Goal: Task Accomplishment & Management: Use online tool/utility

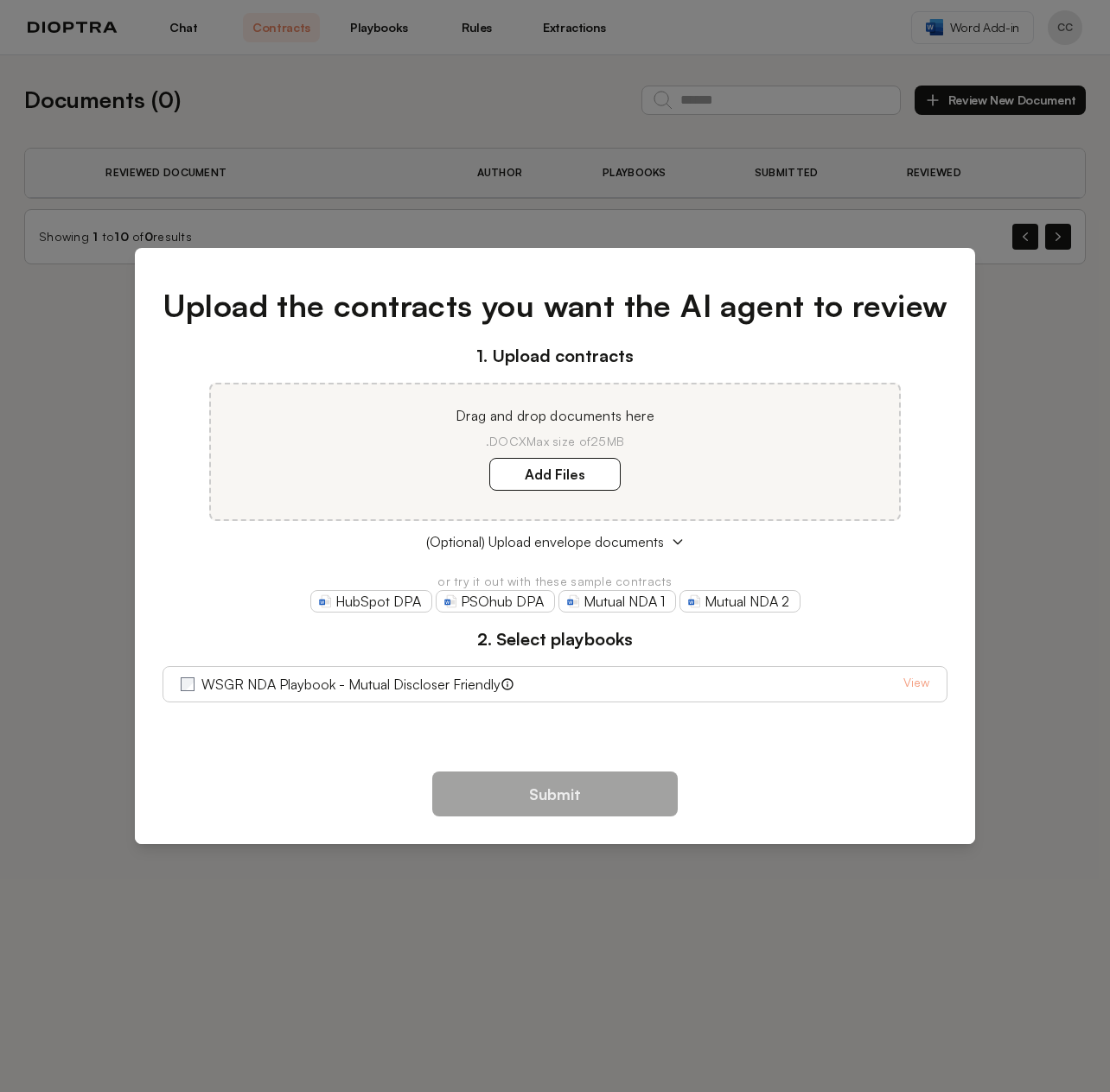
click at [1033, 396] on div "Upload the contracts you want the AI agent to review 1. Upload contracts Drag a…" at bounding box center [555, 546] width 1110 height 1092
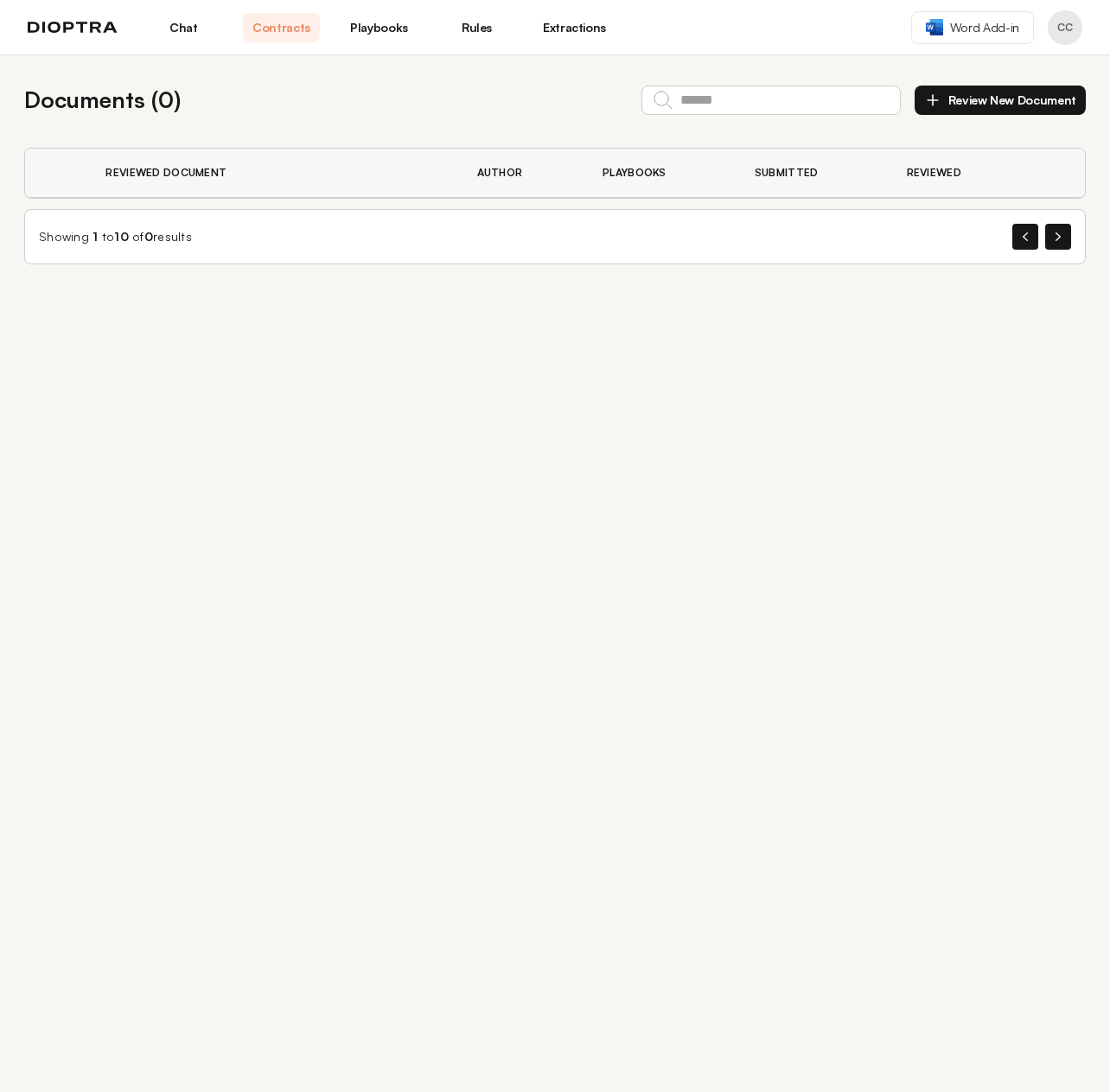
click at [929, 102] on icon "button" at bounding box center [932, 100] width 17 height 17
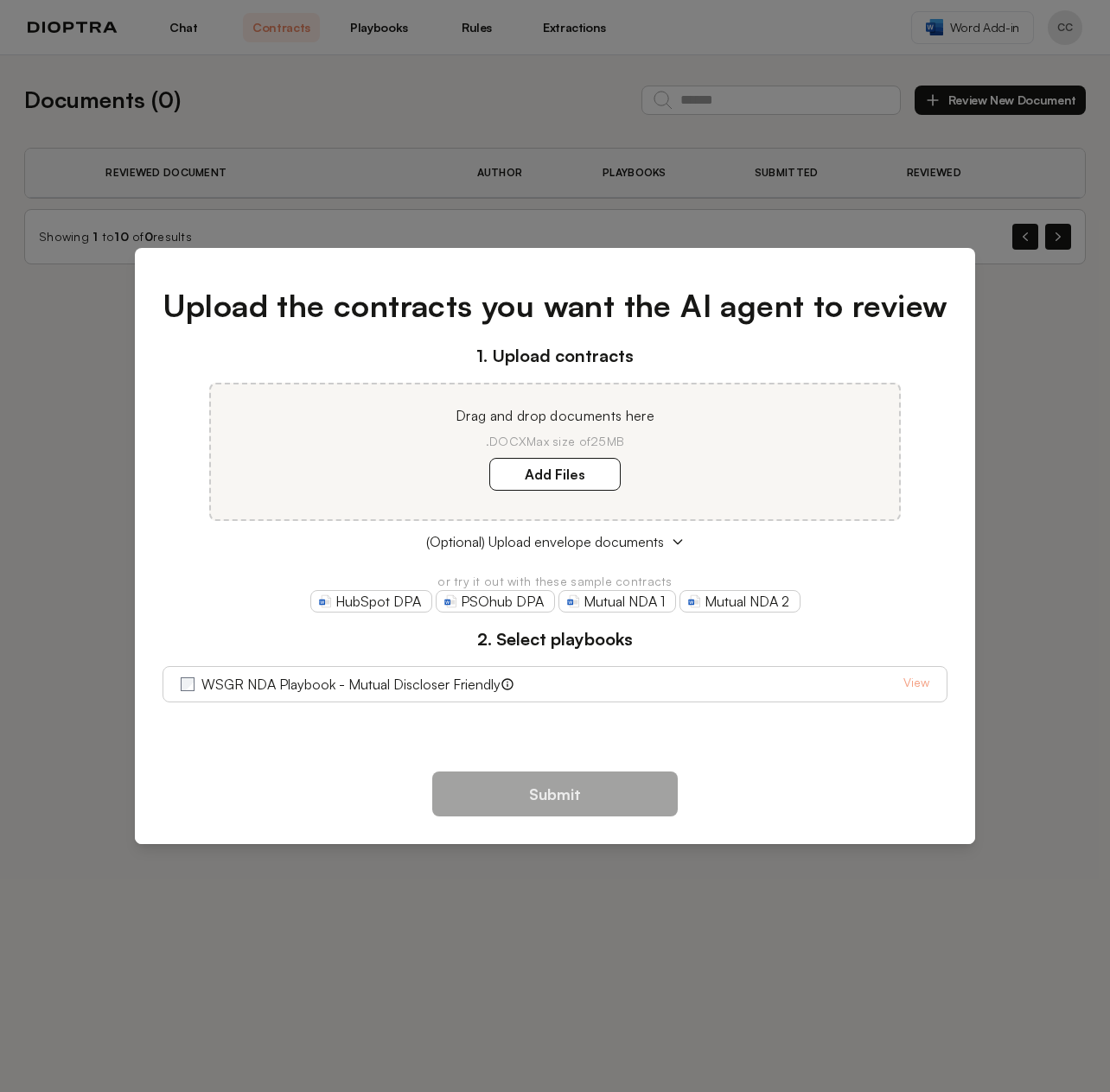
click at [226, 188] on div "Upload the contracts you want the AI agent to review 1. Upload contracts Drag a…" at bounding box center [555, 546] width 1110 height 1092
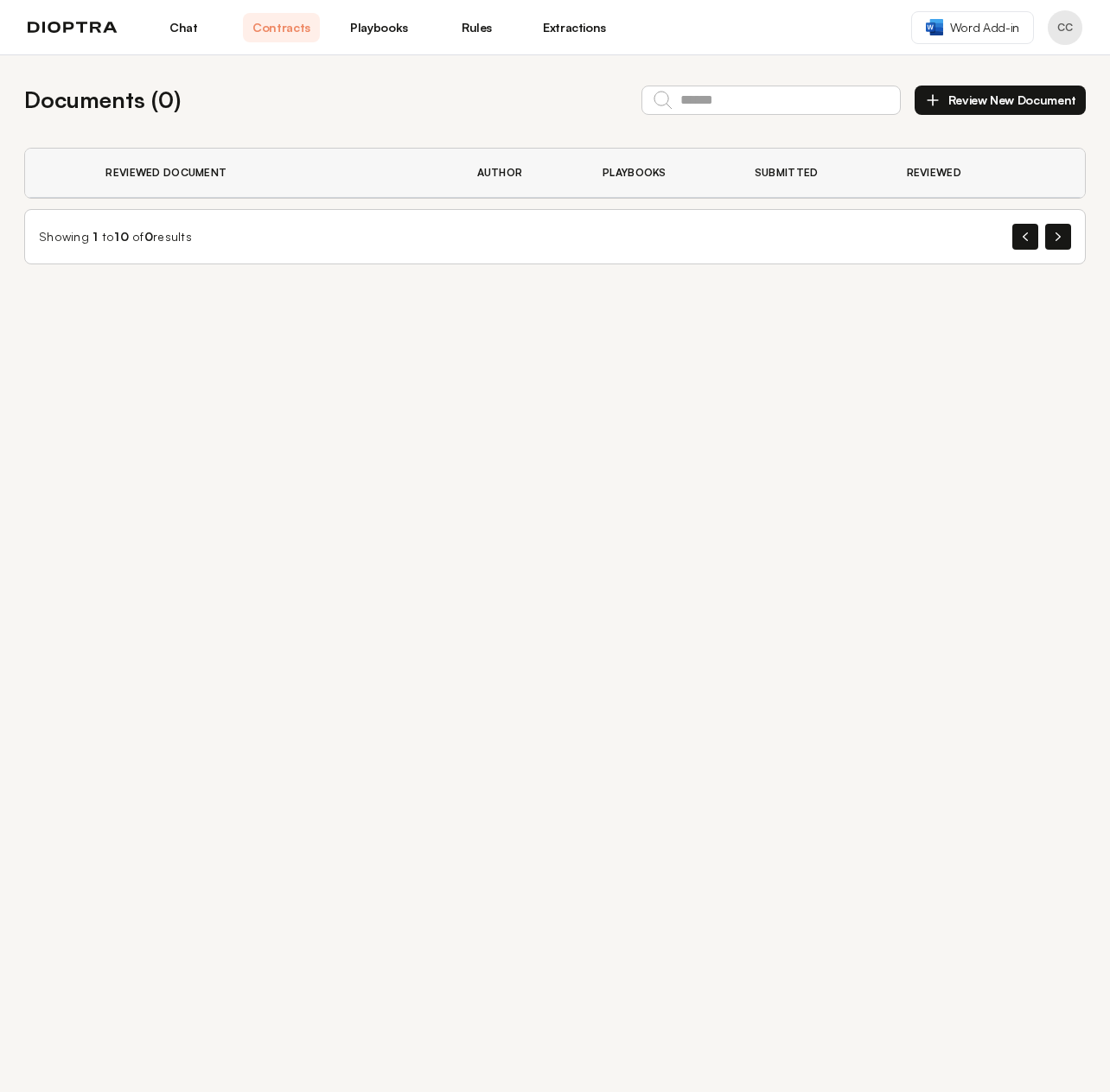
click at [57, 29] on img at bounding box center [72, 28] width 90 height 12
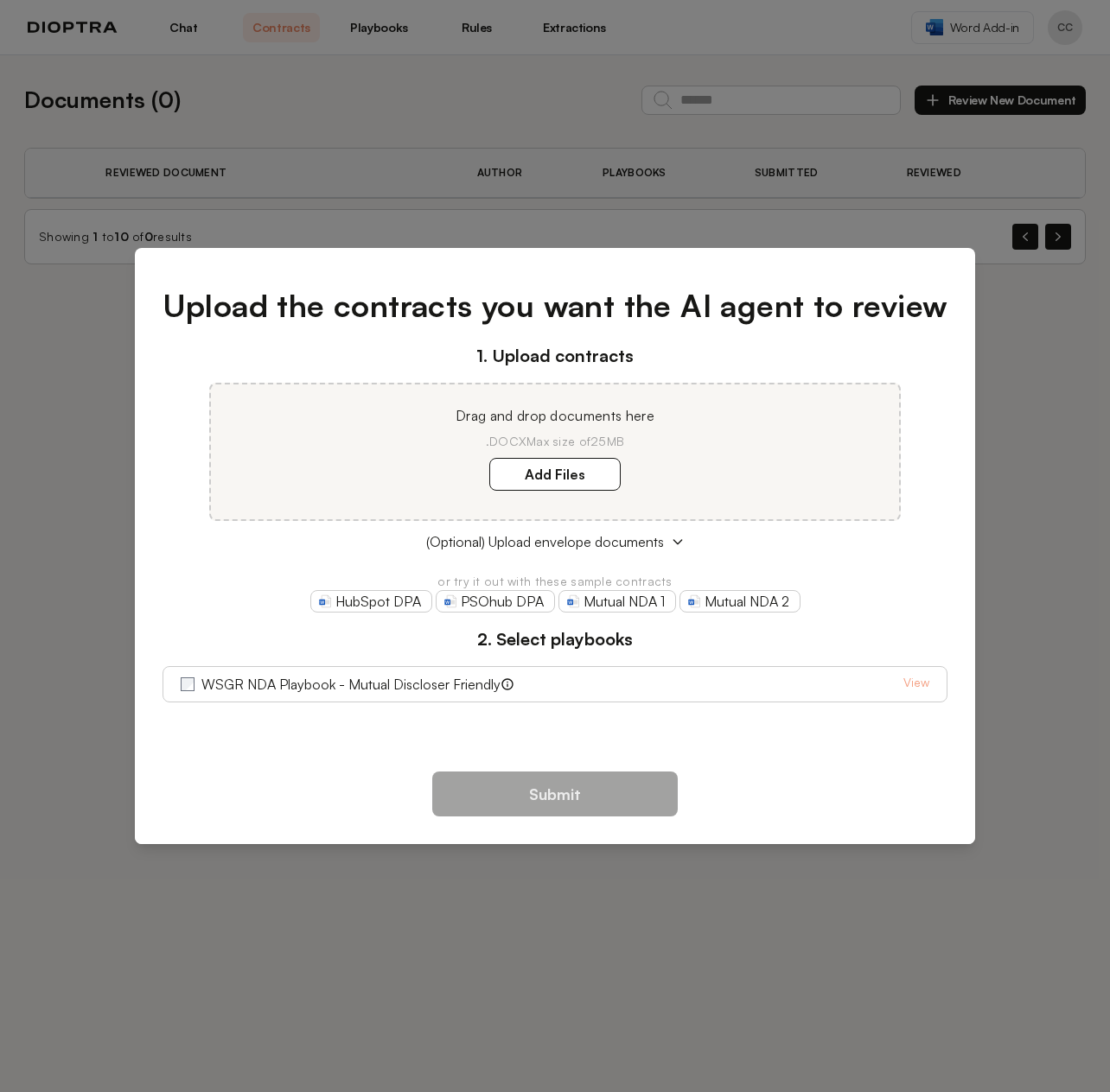
click at [1071, 363] on div "Upload the contracts you want the AI agent to review 1. Upload contracts Drag a…" at bounding box center [555, 546] width 1110 height 1092
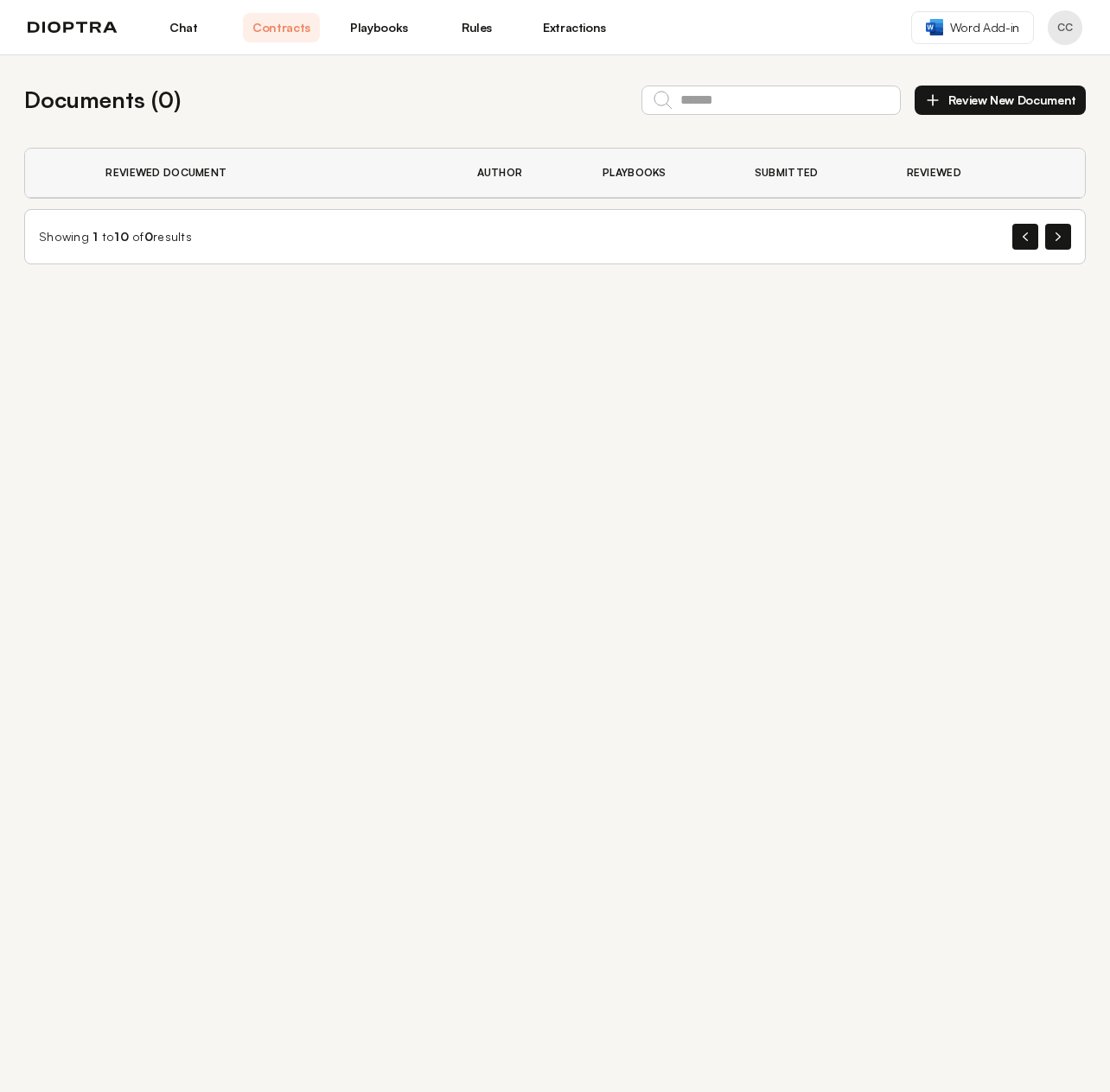
click at [938, 102] on icon "button" at bounding box center [932, 100] width 17 height 17
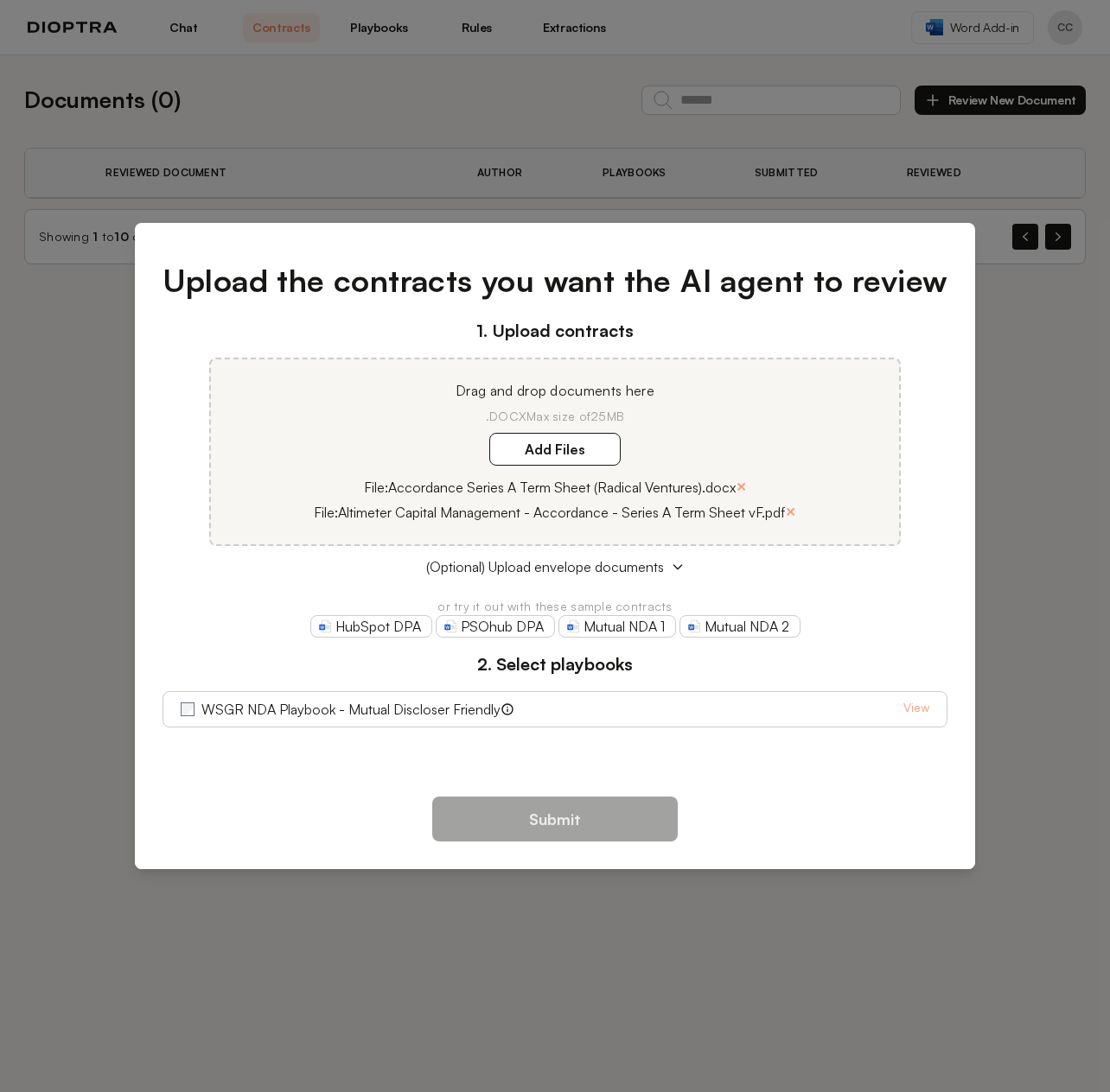
click at [634, 753] on div "Upload the contracts you want the AI agent to review 1. Upload contracts Drag a…" at bounding box center [555, 502] width 841 height 546
click at [911, 708] on link "View" at bounding box center [916, 709] width 26 height 20
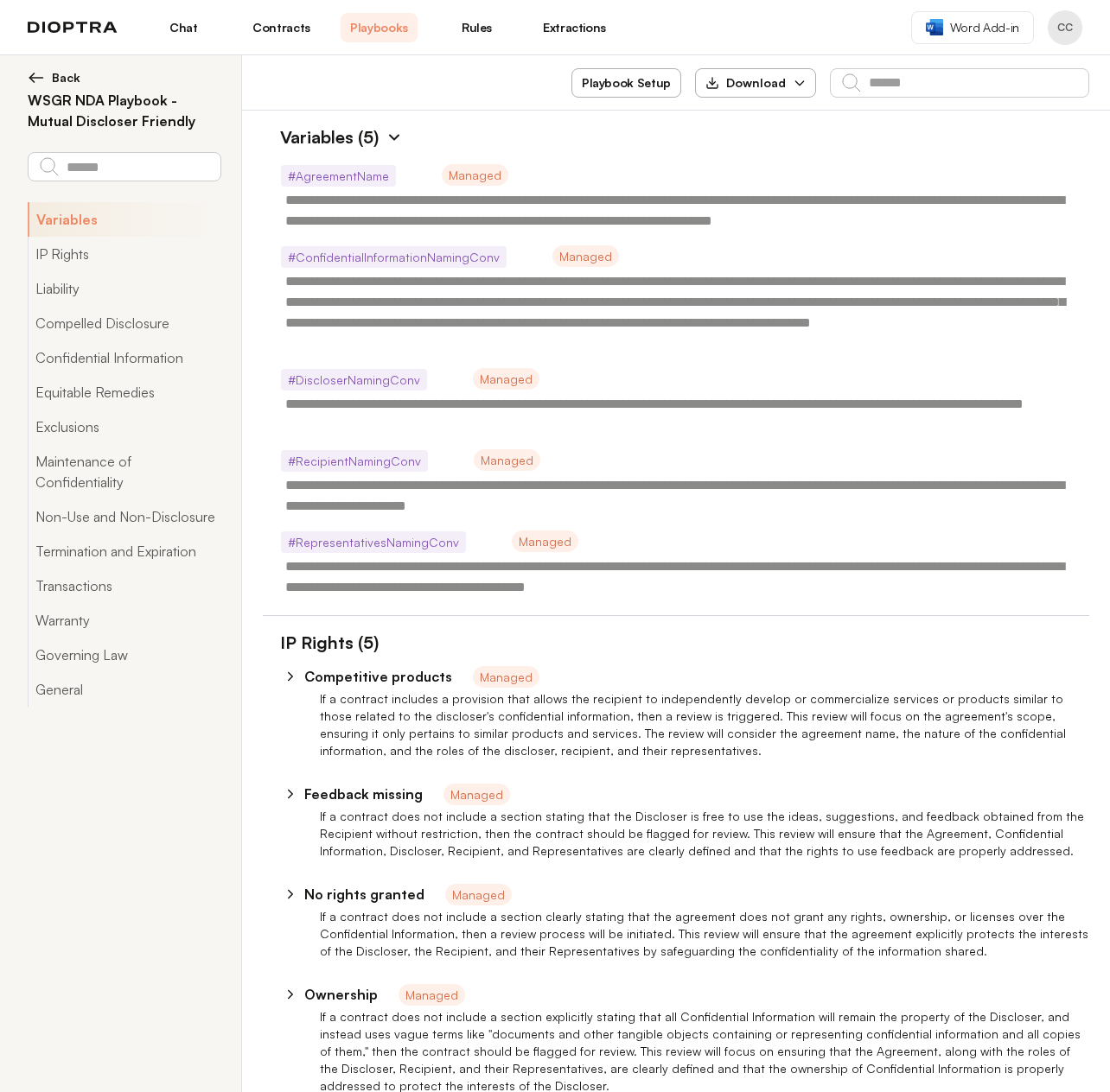
click at [57, 32] on img at bounding box center [72, 28] width 90 height 12
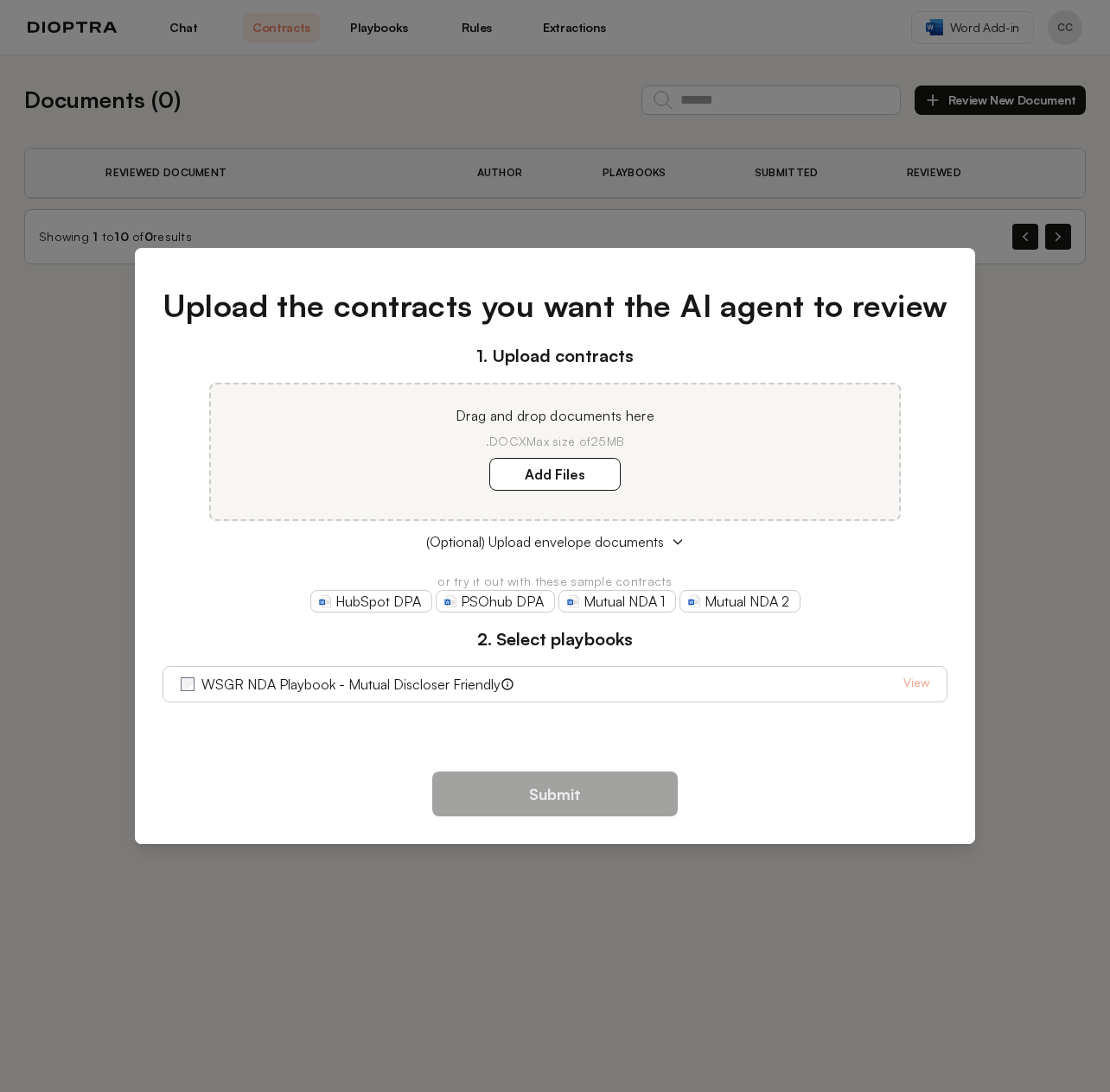
click at [1000, 416] on div "Upload the contracts you want the AI agent to review 1. Upload contracts Drag a…" at bounding box center [555, 546] width 1110 height 1092
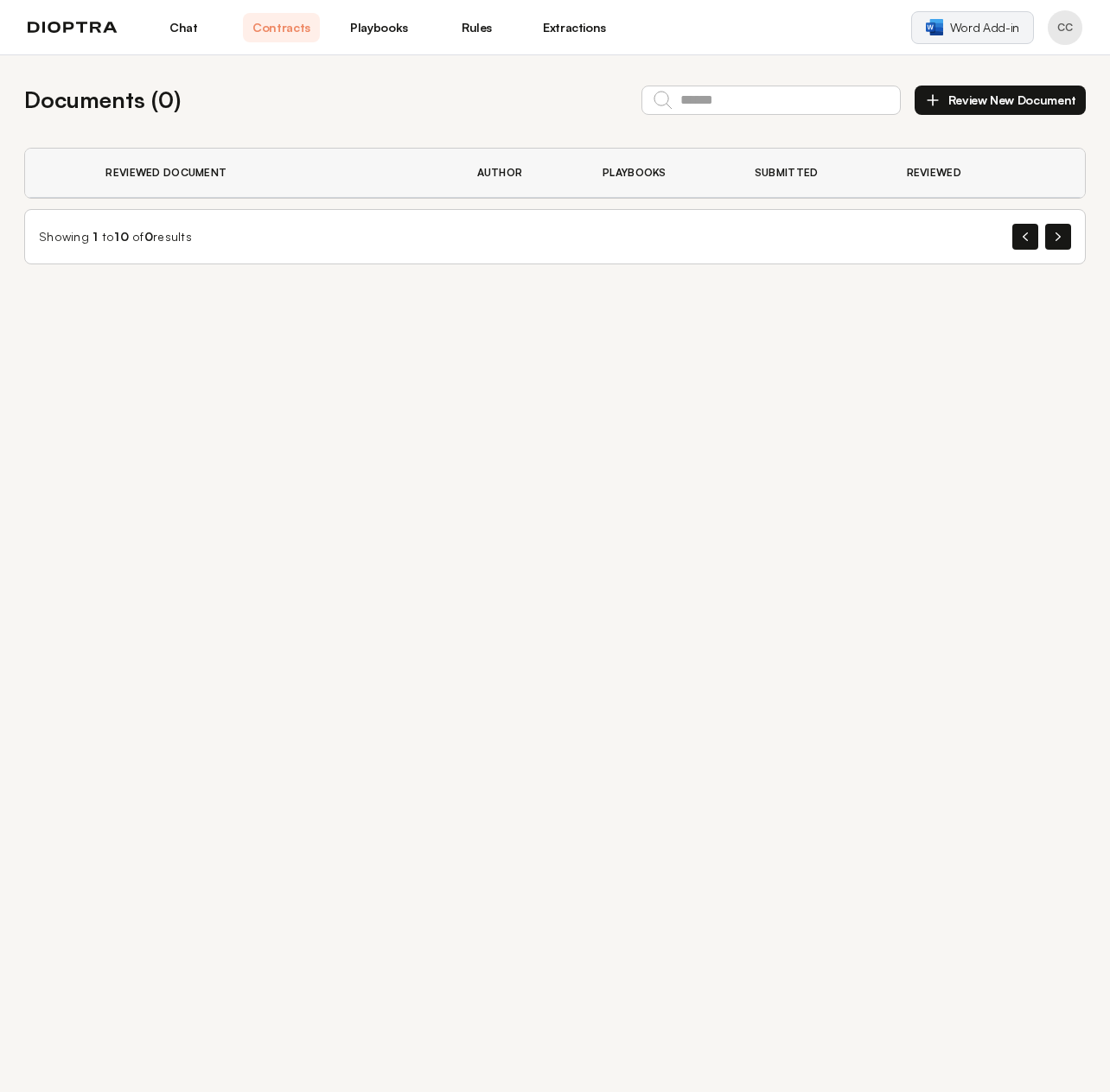
click at [989, 24] on span "Word Add-in" at bounding box center [984, 27] width 69 height 17
